Goal: Transaction & Acquisition: Register for event/course

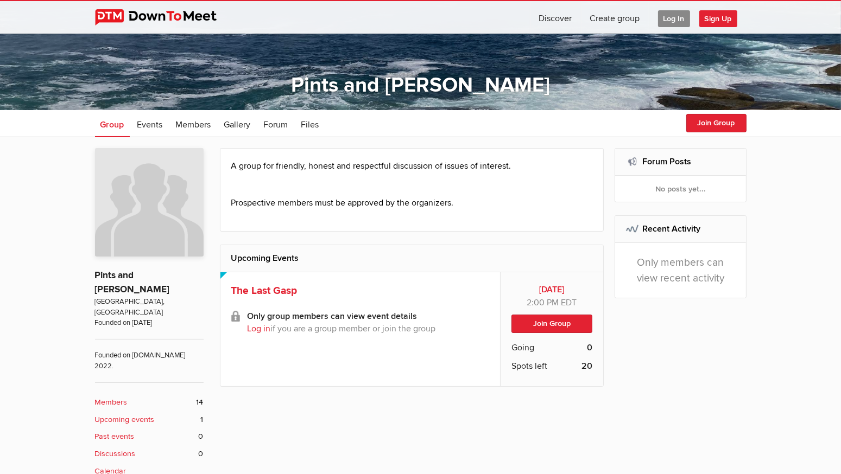
scroll to position [141, 0]
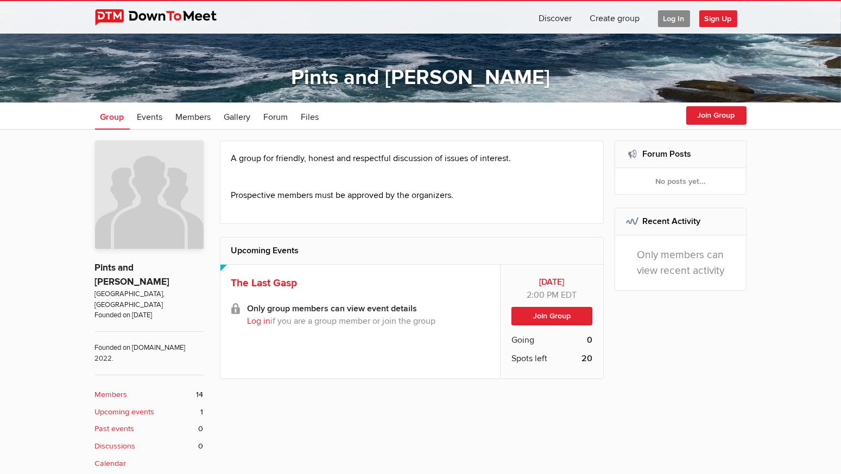
click at [717, 17] on span "Sign Up" at bounding box center [718, 18] width 38 height 17
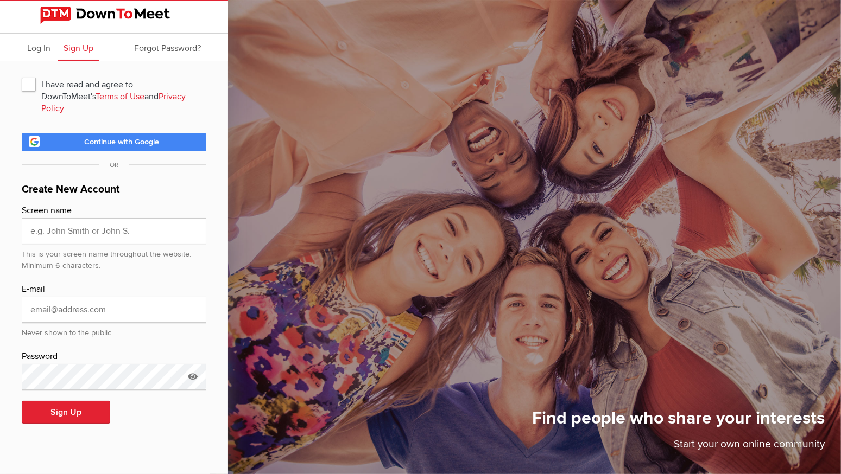
click at [96, 96] on link "Terms of Use" at bounding box center [120, 96] width 49 height 11
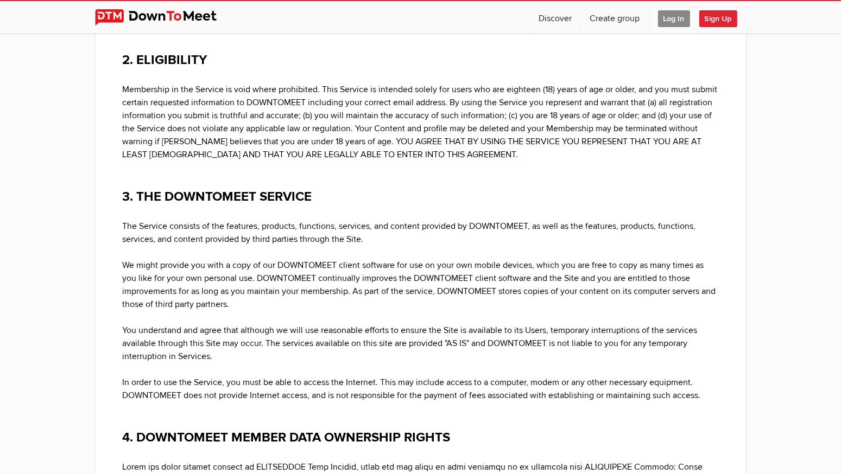
scroll to position [976, 0]
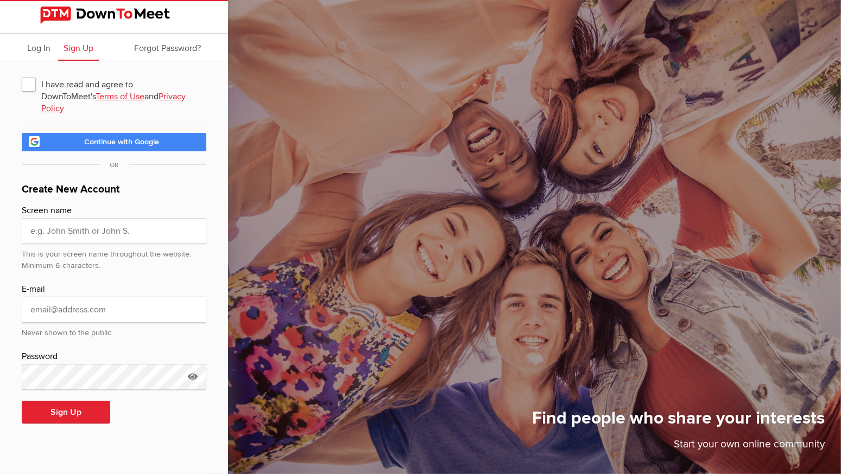
click at [140, 97] on link "Privacy Policy" at bounding box center [113, 102] width 144 height 23
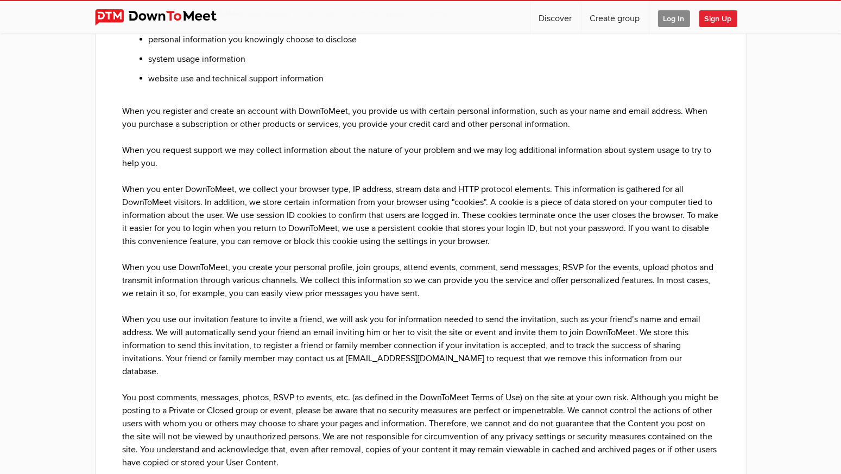
scroll to position [731, 0]
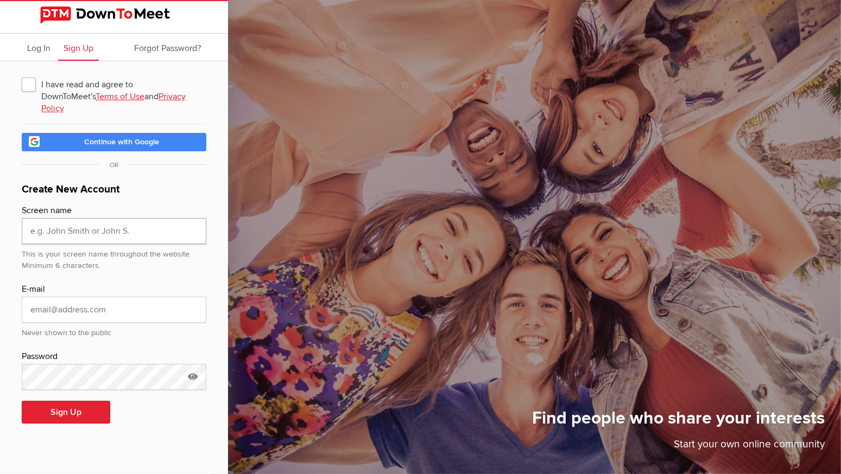
click at [143, 218] on input "text" at bounding box center [114, 231] width 185 height 26
click at [30, 84] on span "I have read and agree to DownToMeet's Terms of Use and Privacy Policy" at bounding box center [114, 84] width 185 height 20
click at [22, 74] on input "I have read and agree to DownToMeet's Terms of Use and Privacy Policy" at bounding box center [21, 74] width 1 height 1
click at [30, 84] on span "I have read and agree to DownToMeet's Terms of Use and Privacy Policy" at bounding box center [114, 84] width 185 height 20
click at [22, 74] on input "I have read and agree to DownToMeet's Terms of Use and Privacy Policy" at bounding box center [21, 74] width 1 height 1
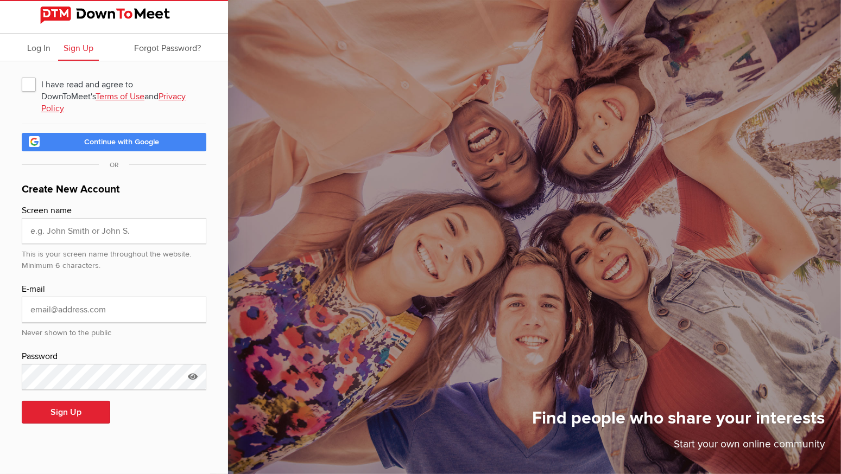
click at [30, 84] on span "I have read and agree to DownToMeet's Terms of Use and Privacy Policy" at bounding box center [114, 84] width 185 height 20
click at [22, 74] on input "I have read and agree to DownToMeet's Terms of Use and Privacy Policy" at bounding box center [21, 74] width 1 height 1
checkbox input "true"
click at [143, 218] on input "text" at bounding box center [114, 231] width 185 height 26
type input "[PERSON_NAME]"
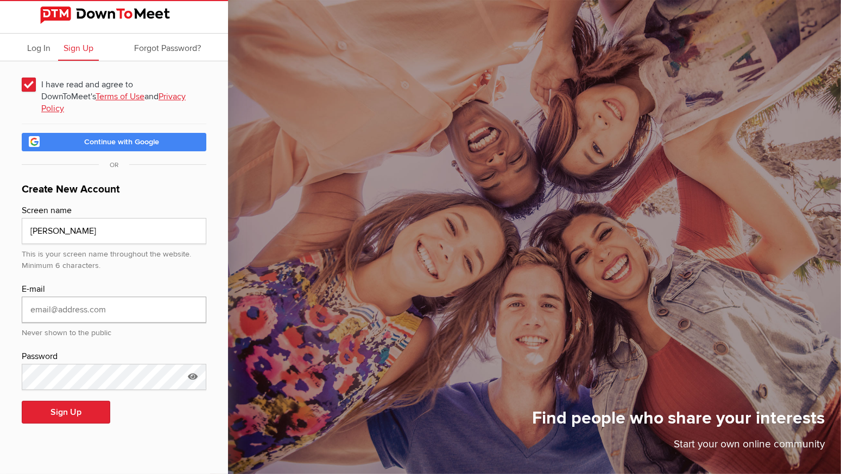
click at [123, 299] on input "email" at bounding box center [114, 310] width 185 height 26
type input "[PERSON_NAME][EMAIL_ADDRESS][DOMAIN_NAME]"
click at [191, 364] on icon at bounding box center [193, 376] width 16 height 25
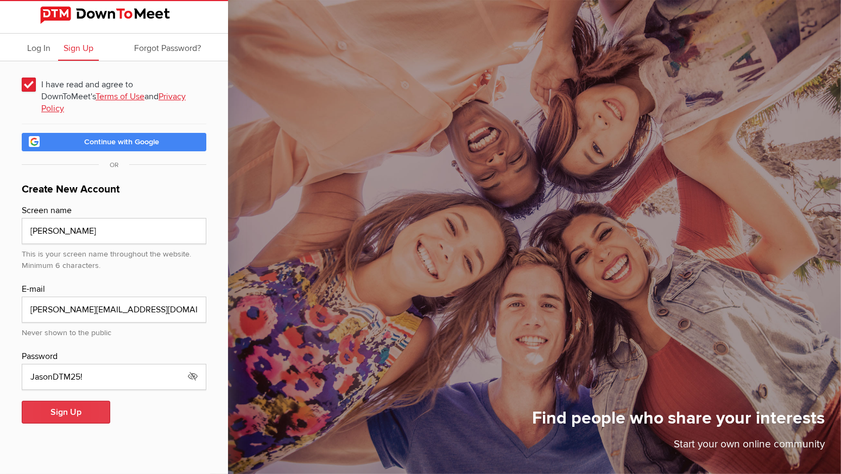
click at [68, 401] on button "Sign Up" at bounding box center [66, 412] width 88 height 23
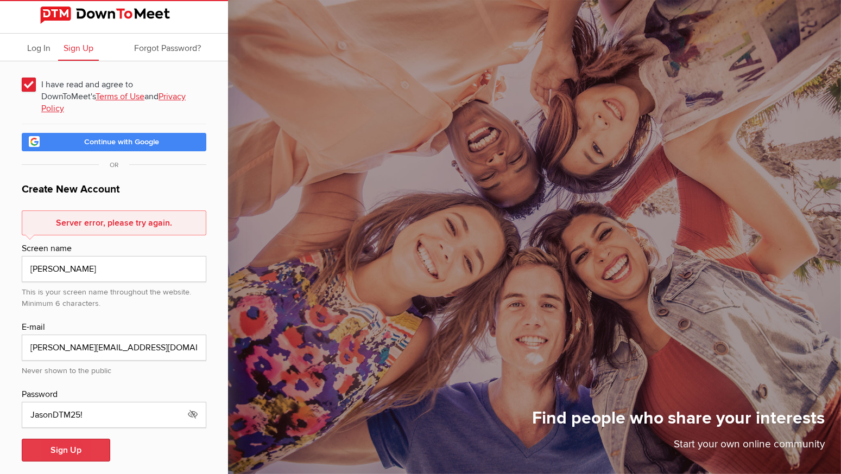
click at [62, 443] on button "Sign Up" at bounding box center [66, 450] width 88 height 23
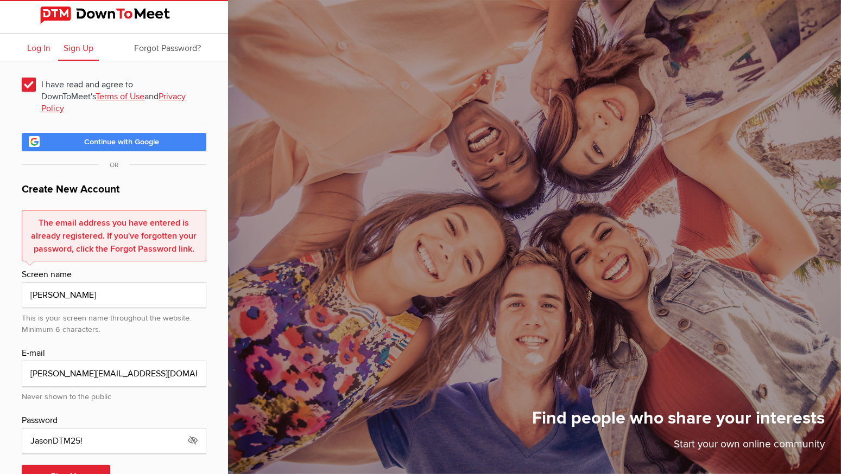
click at [36, 52] on span "Log In" at bounding box center [38, 48] width 23 height 11
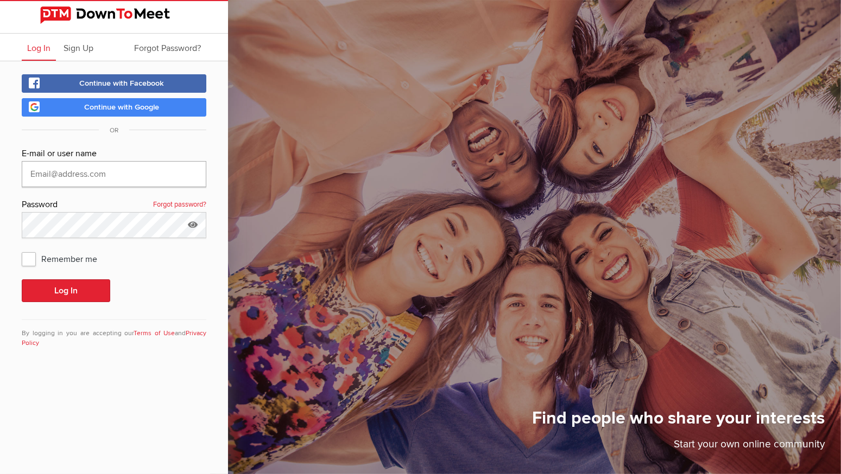
click at [120, 171] on input "text" at bounding box center [114, 174] width 185 height 26
type input "[PERSON_NAME][EMAIL_ADDRESS][DOMAIN_NAME]"
click at [60, 289] on button "Log In" at bounding box center [66, 291] width 88 height 23
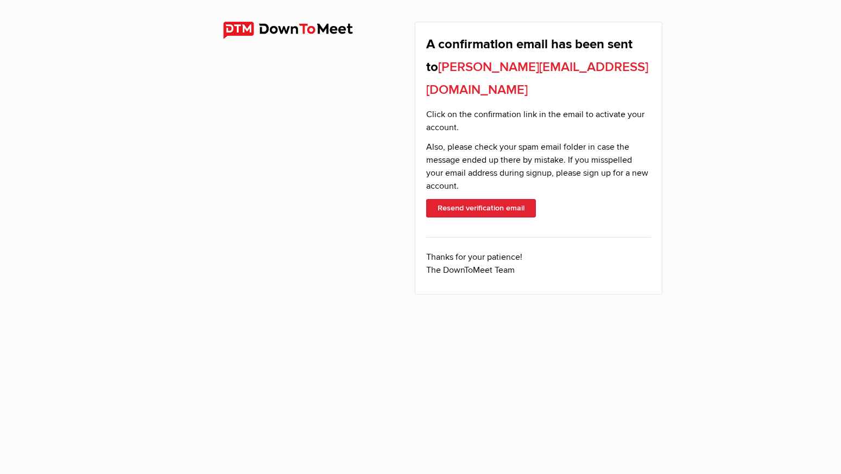
click at [315, 33] on img at bounding box center [297, 30] width 148 height 17
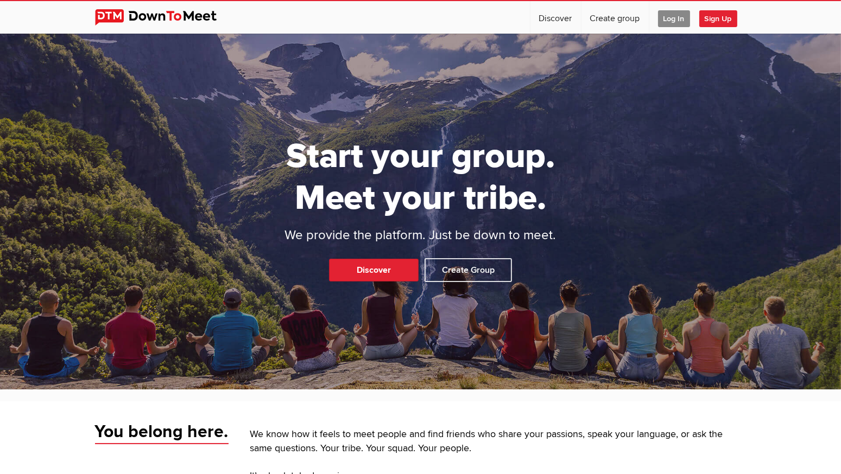
click at [677, 18] on span "Log In" at bounding box center [674, 18] width 32 height 17
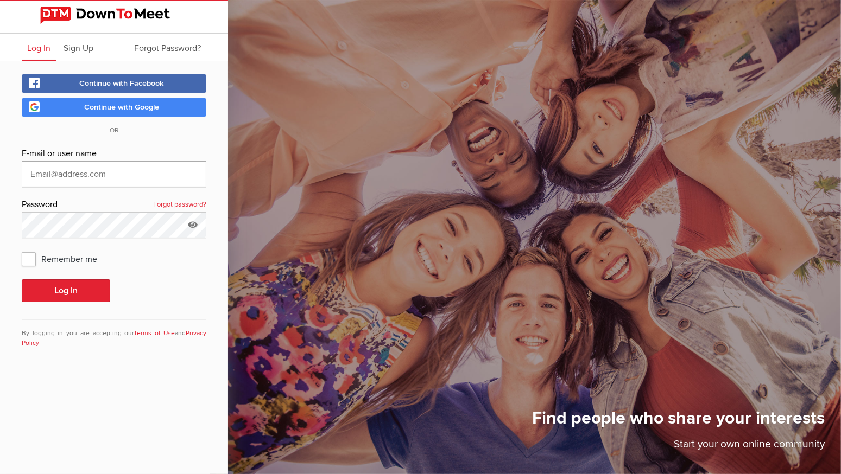
click at [132, 172] on input "text" at bounding box center [114, 174] width 185 height 26
type input "[PERSON_NAME][EMAIL_ADDRESS][DOMAIN_NAME]"
click at [66, 289] on button "Log In" at bounding box center [66, 291] width 88 height 23
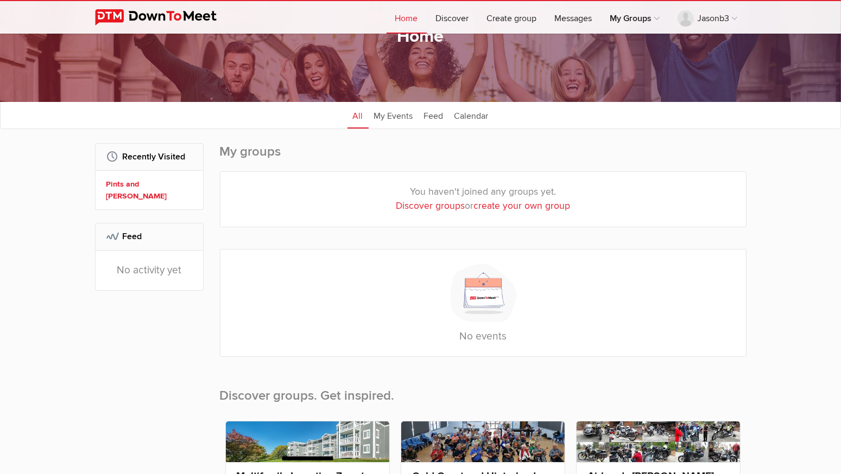
scroll to position [59, 0]
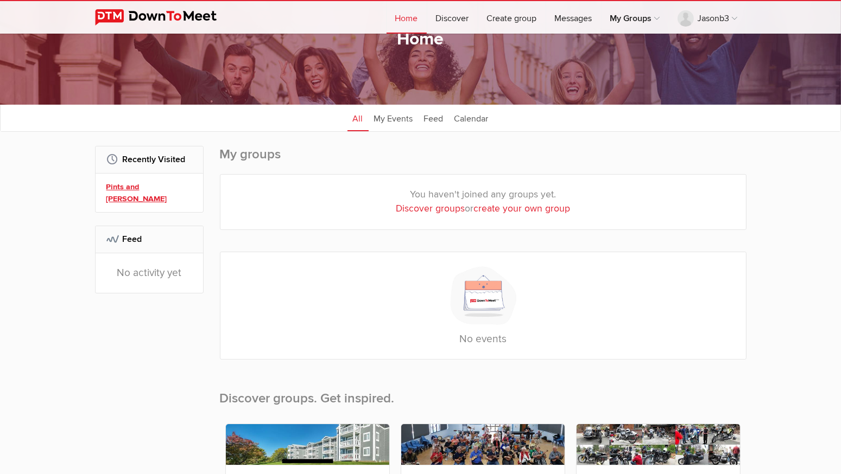
click at [130, 185] on link "Pints and [PERSON_NAME]" at bounding box center [150, 192] width 89 height 23
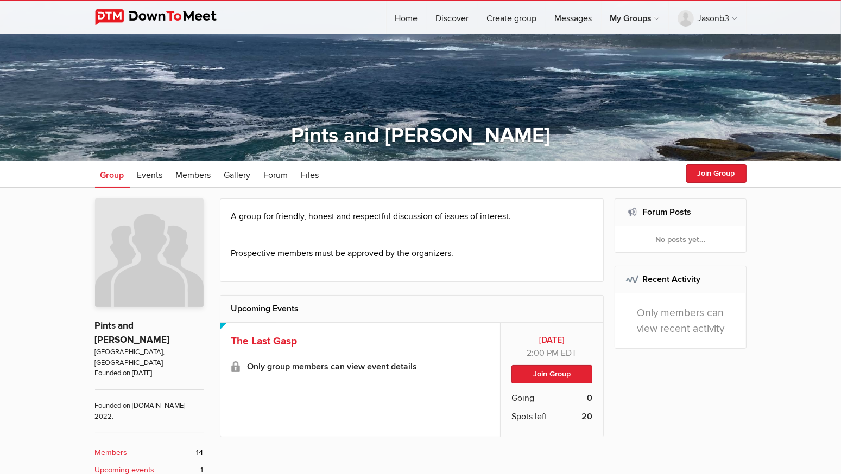
scroll to position [99, 0]
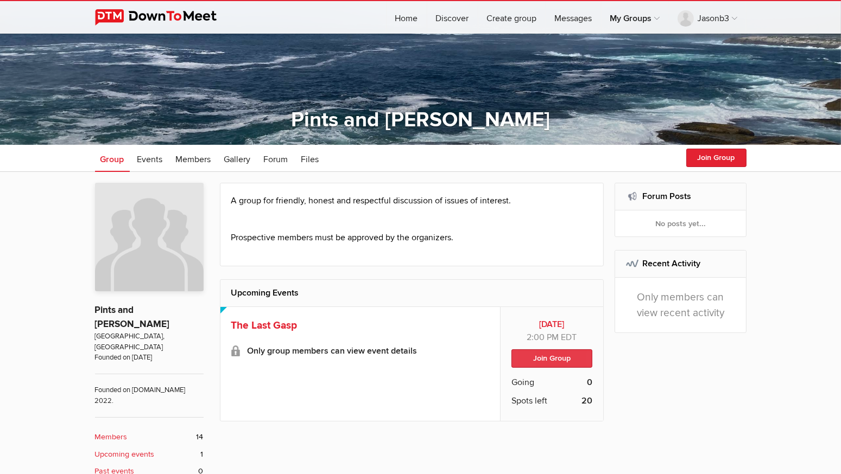
click at [550, 357] on button "Join Group" at bounding box center [551, 359] width 81 height 18
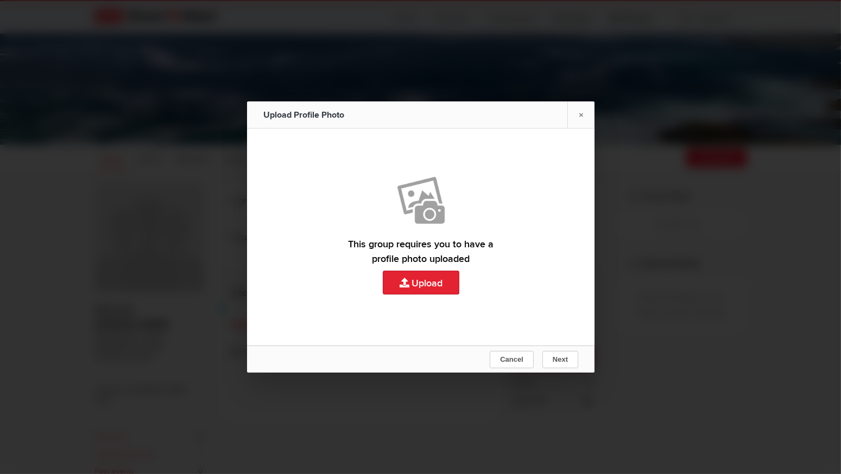
click at [416, 277] on link "Upload" at bounding box center [420, 237] width 347 height 217
type input "C:\fakepath\Vatican .jpg"
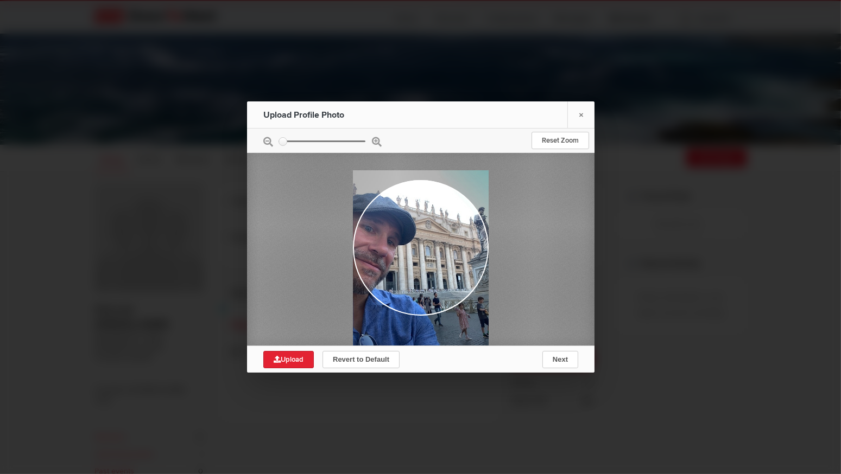
drag, startPoint x: 409, startPoint y: 217, endPoint x: 431, endPoint y: 230, distance: 25.3
click at [431, 230] on div at bounding box center [421, 260] width 136 height 181
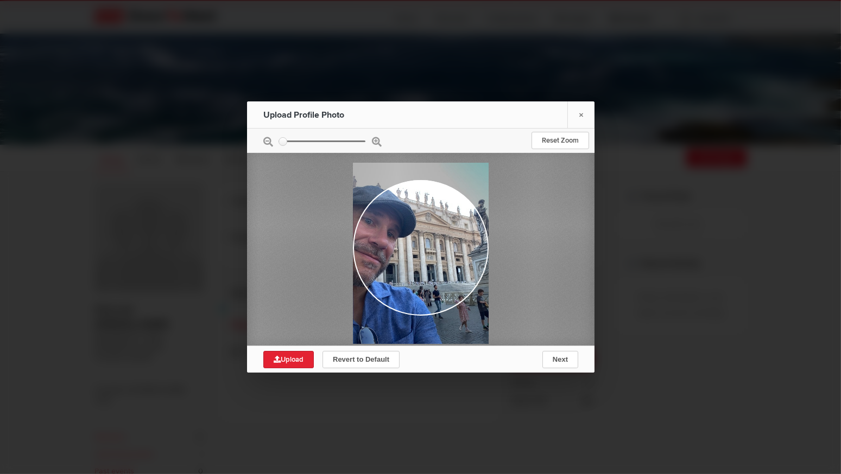
drag, startPoint x: 469, startPoint y: 315, endPoint x: 474, endPoint y: 314, distance: 5.7
click at [474, 314] on div at bounding box center [421, 253] width 136 height 181
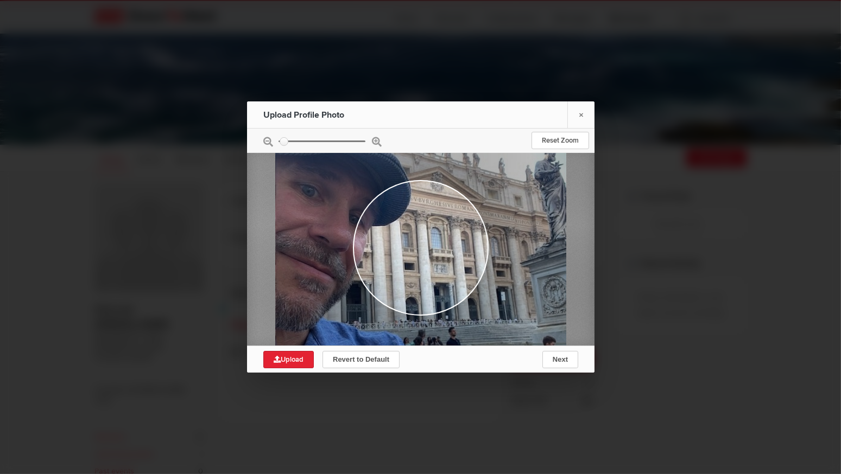
type input "0.5208"
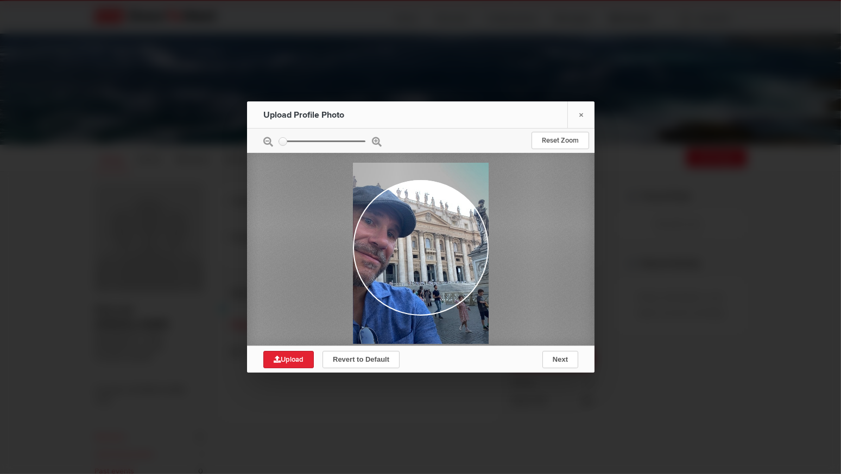
drag, startPoint x: 282, startPoint y: 142, endPoint x: 266, endPoint y: 182, distance: 43.1
click at [278, 142] on input "zoom" at bounding box center [321, 142] width 87 height 2
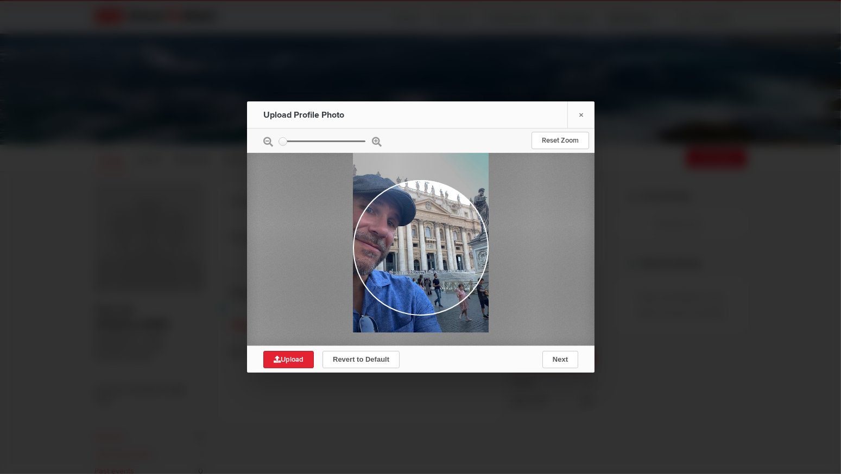
drag, startPoint x: 376, startPoint y: 240, endPoint x: 382, endPoint y: 229, distance: 13.4
click at [382, 229] on div at bounding box center [421, 241] width 136 height 181
click at [555, 360] on span "Next" at bounding box center [559, 360] width 15 height 8
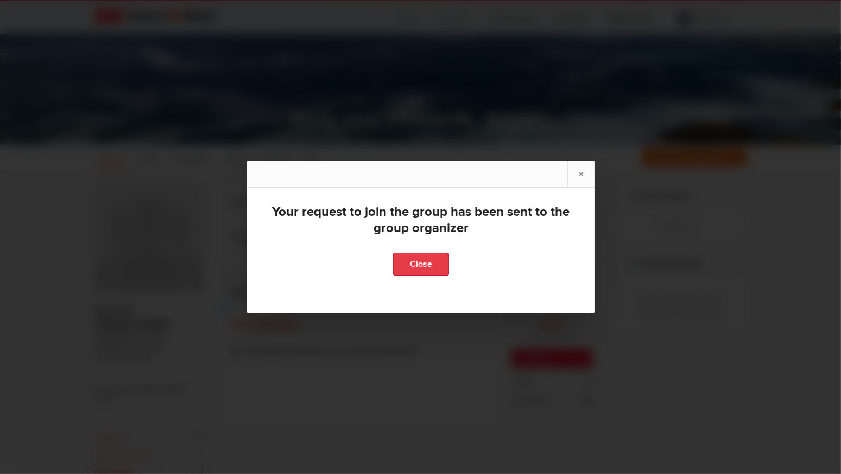
click at [419, 265] on link "Close" at bounding box center [420, 264] width 56 height 23
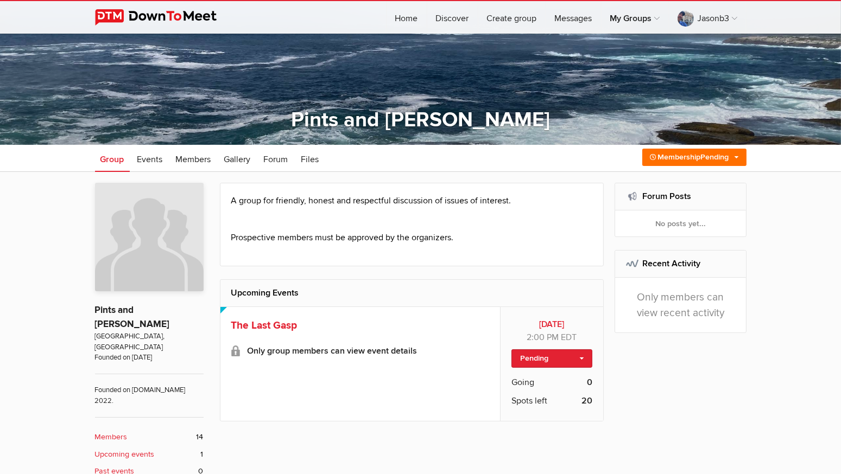
click at [106, 432] on b "Members" at bounding box center [111, 438] width 33 height 12
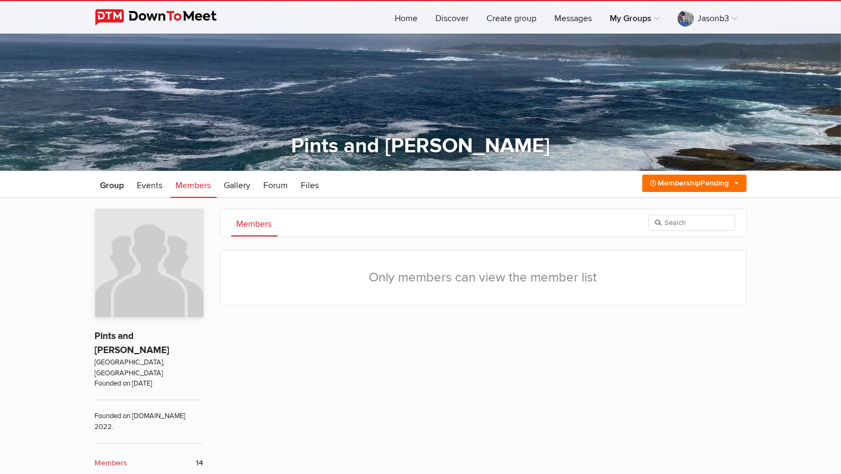
scroll to position [72, 0]
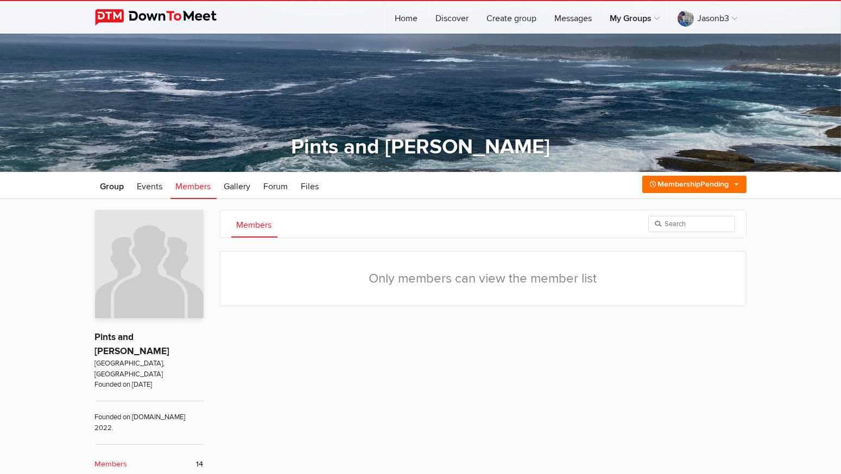
click at [143, 474] on b "Upcoming events" at bounding box center [125, 482] width 60 height 12
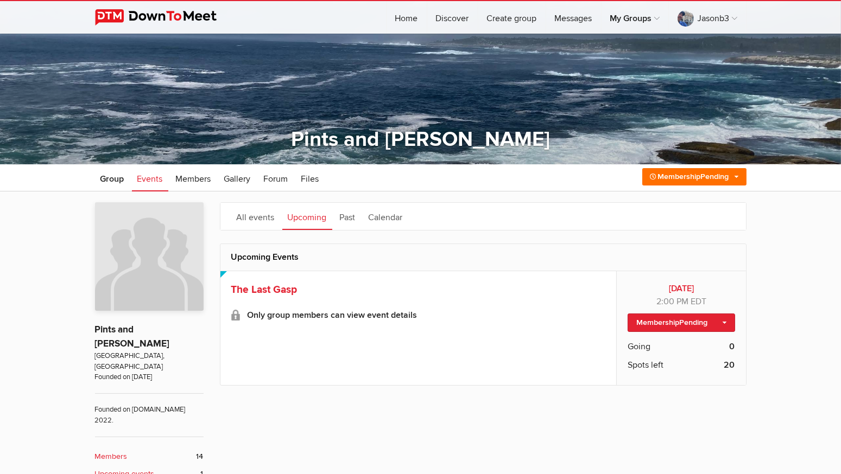
scroll to position [117, 0]
